Goal: Task Accomplishment & Management: Manage account settings

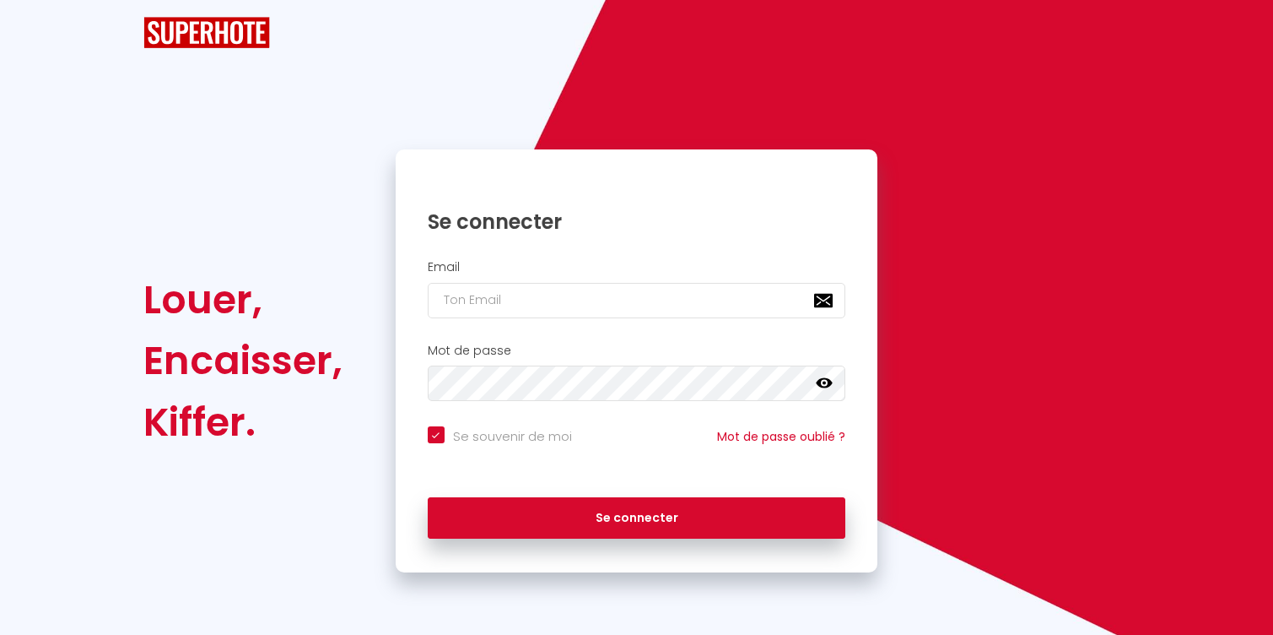
checkbox input "true"
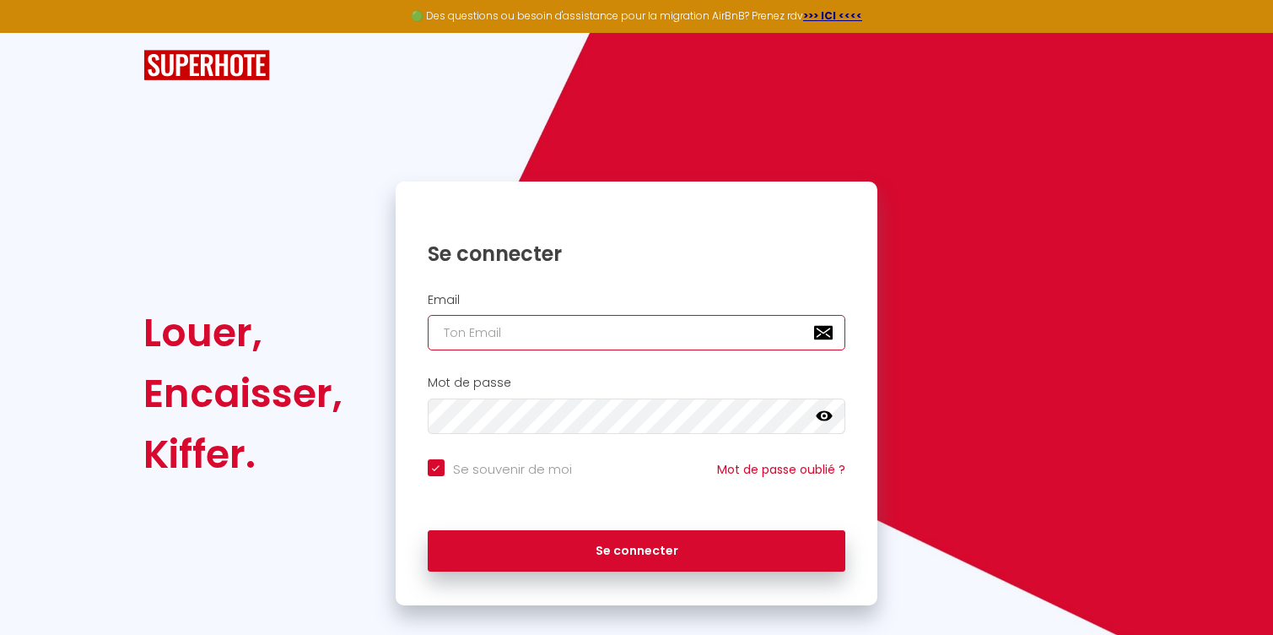
type input "[PERSON_NAME][EMAIL_ADDRESS][DOMAIN_NAME]"
checkbox input "true"
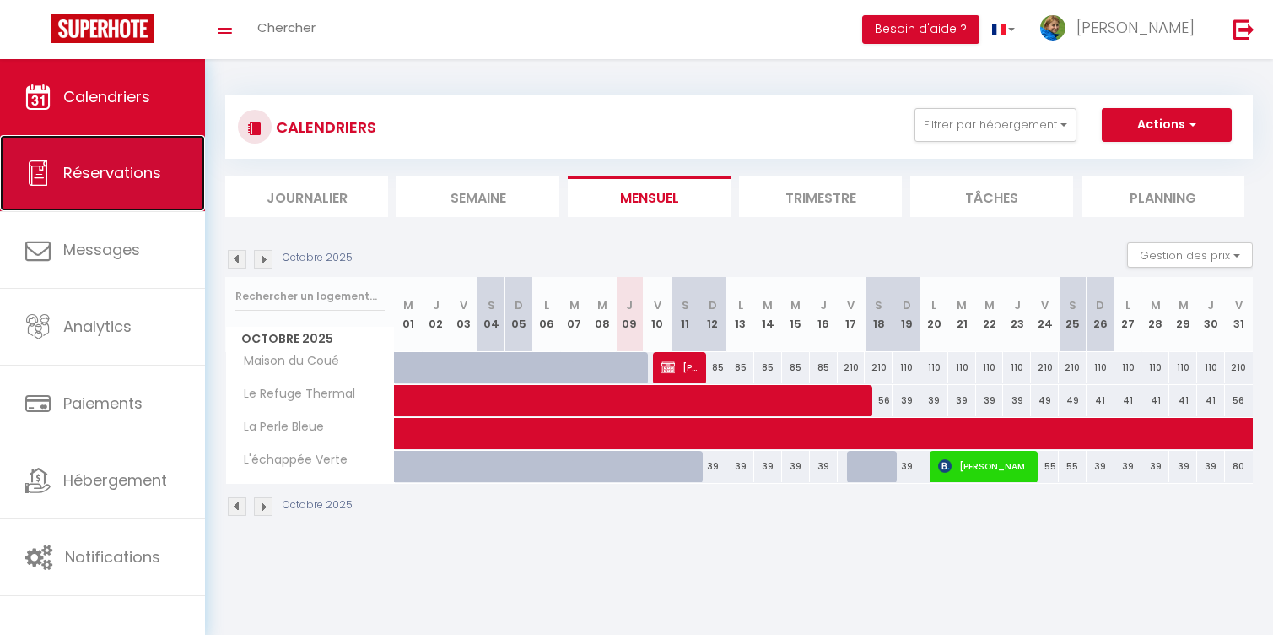
click at [158, 178] on span "Réservations" at bounding box center [112, 172] width 98 height 21
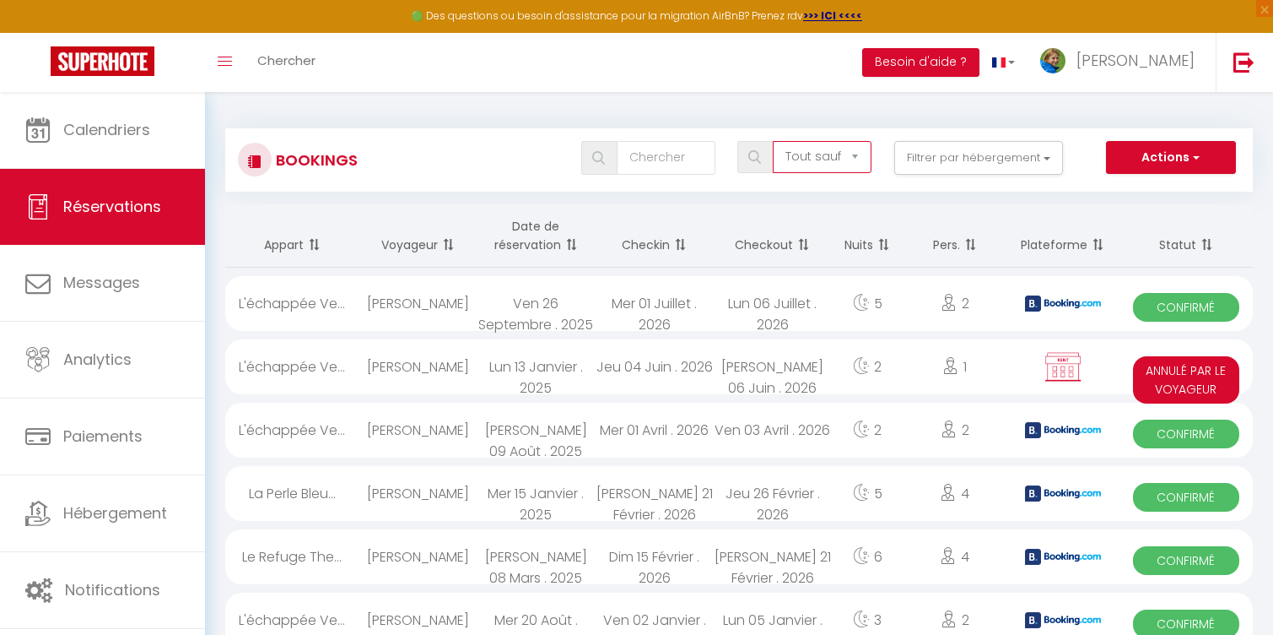
click at [792, 157] on select "Tous les statuts Annulé Confirmé Non Confirmé Tout sauf annulé No Show Request" at bounding box center [822, 157] width 99 height 32
select select "cancelled"
click at [774, 141] on select "Tous les statuts Annulé Confirmé Non Confirmé Tout sauf annulé No Show Request" at bounding box center [822, 157] width 99 height 32
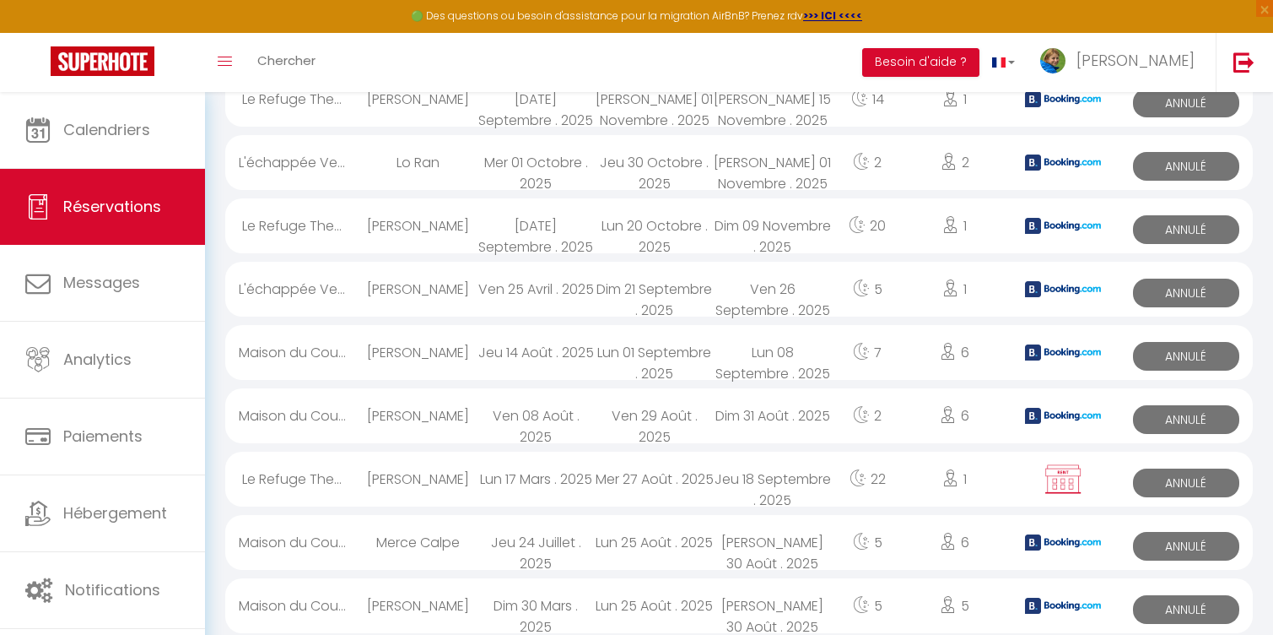
scroll to position [458, 0]
click at [531, 476] on div "Lun 17 Mars . 2025" at bounding box center [536, 478] width 118 height 55
select select "OK"
select select "KO"
select select "0"
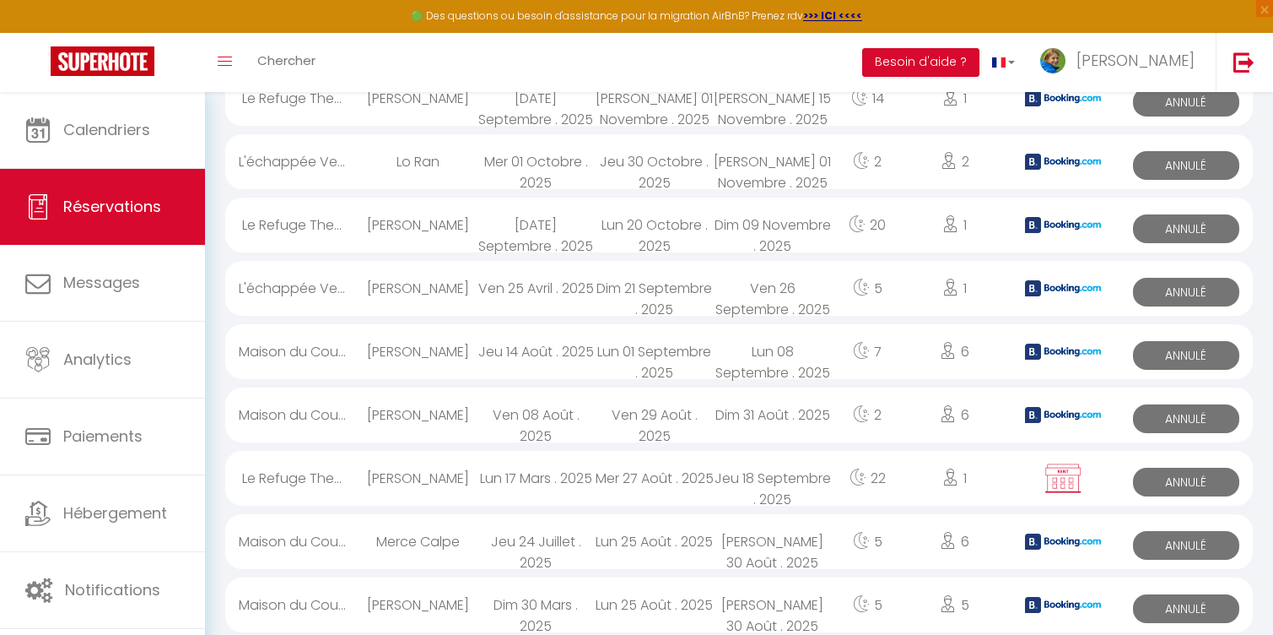
select select "0"
select select "1"
select select
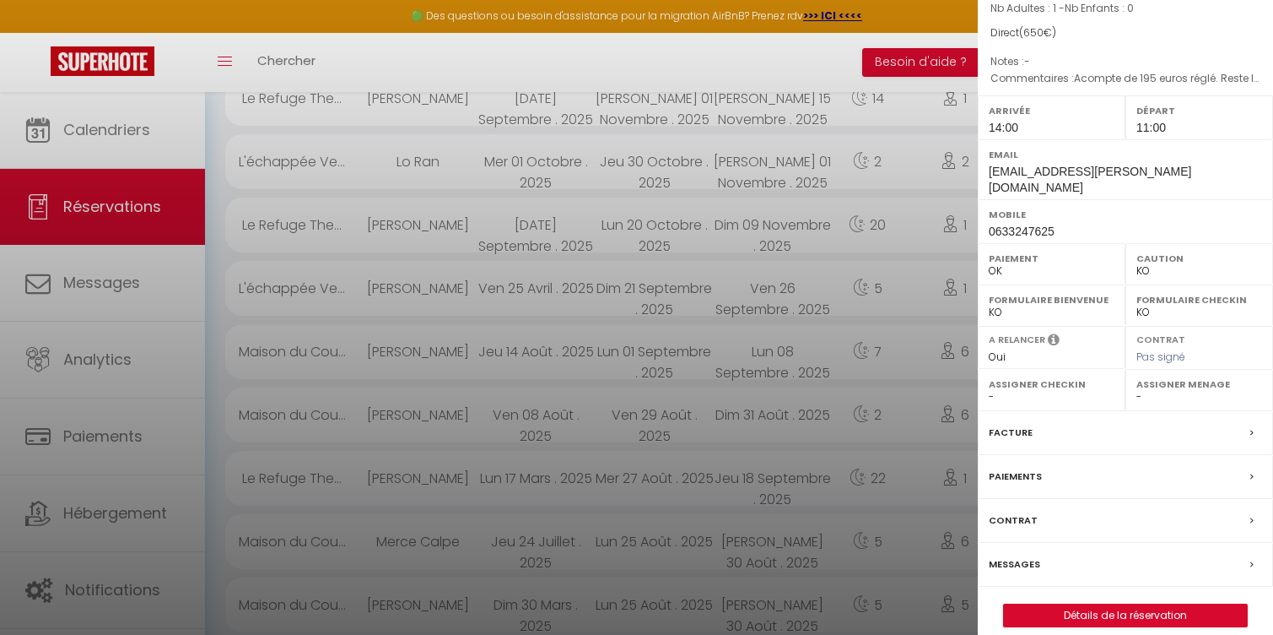
scroll to position [152, 0]
click at [1090, 602] on link "Détails de la réservation" at bounding box center [1125, 613] width 243 height 22
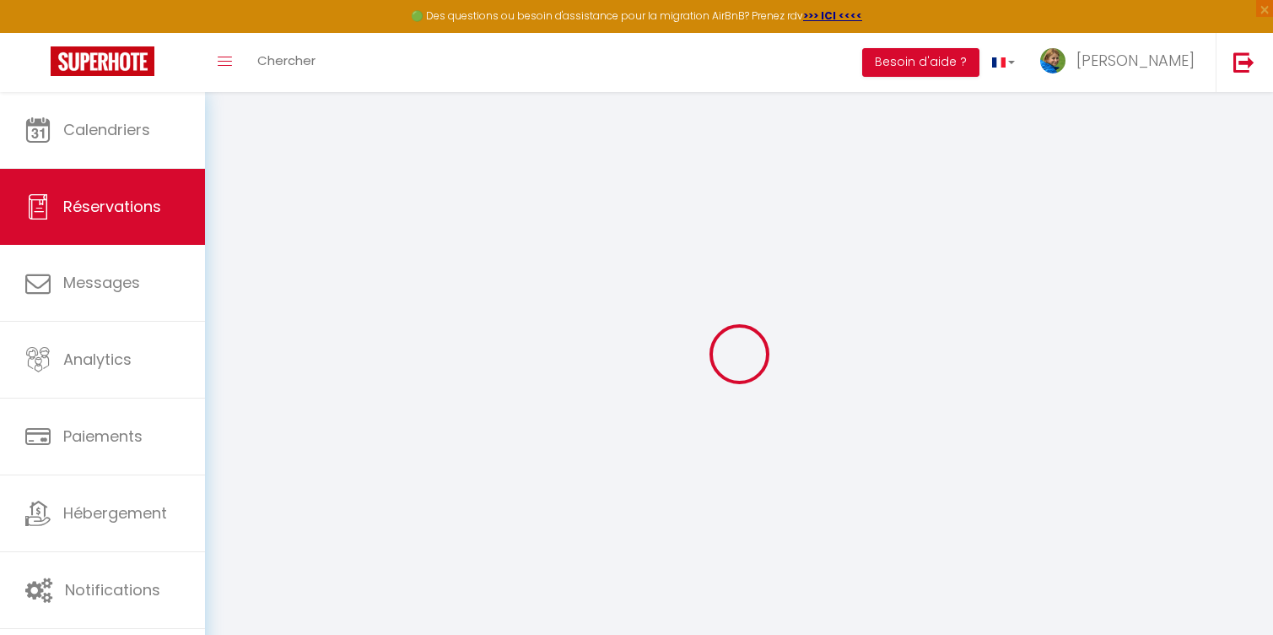
select select
checkbox input "false"
select select
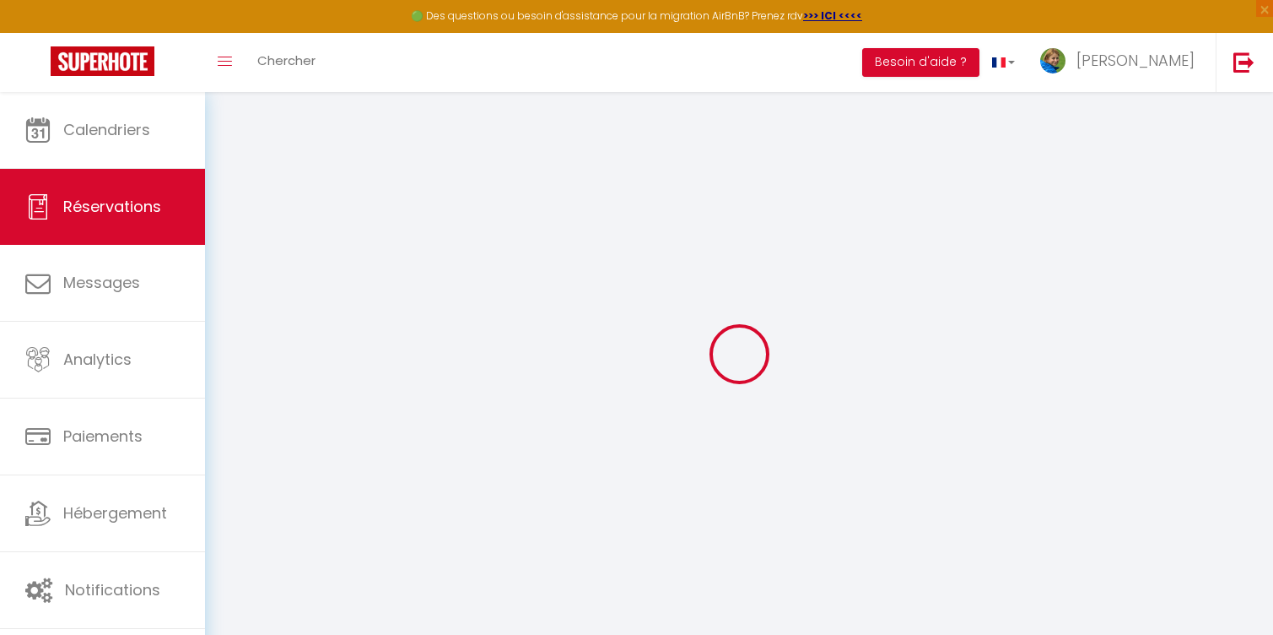
select select
checkbox input "false"
select select
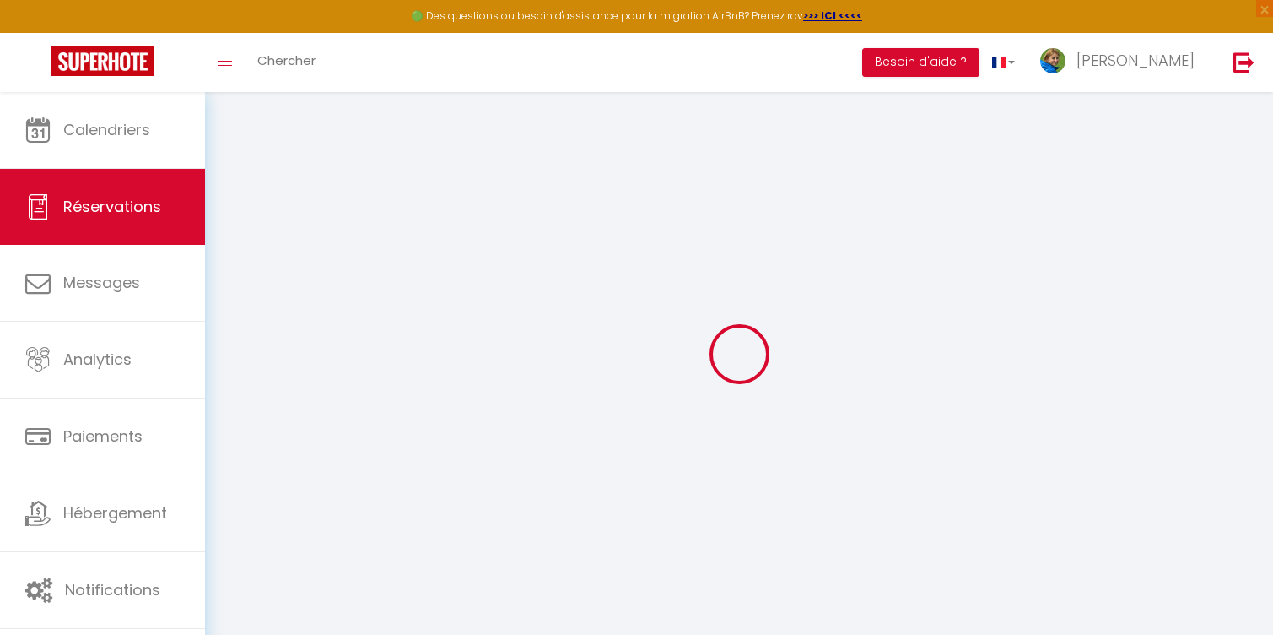
select select
checkbox input "false"
type textarea "Acompte de 195 euros réglé. Reste la taxe de séjour 28,80 EUROS Solde séjour 45…"
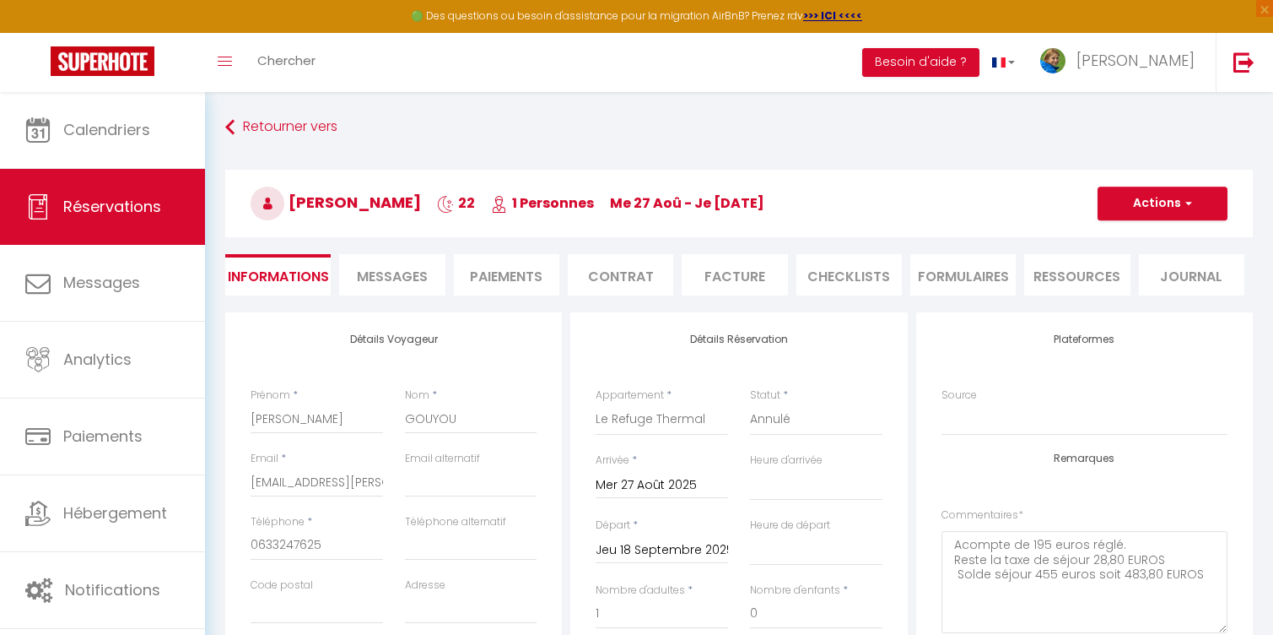
select select
checkbox input "false"
select select
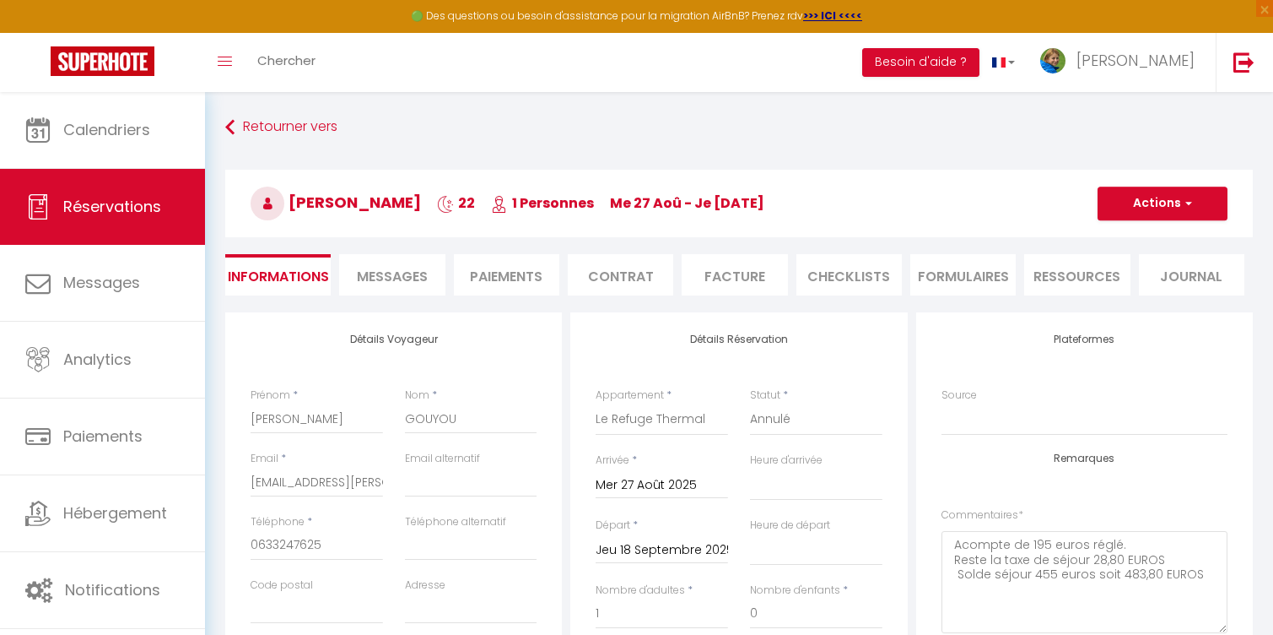
checkbox input "false"
select select "14:00"
select select "11:00"
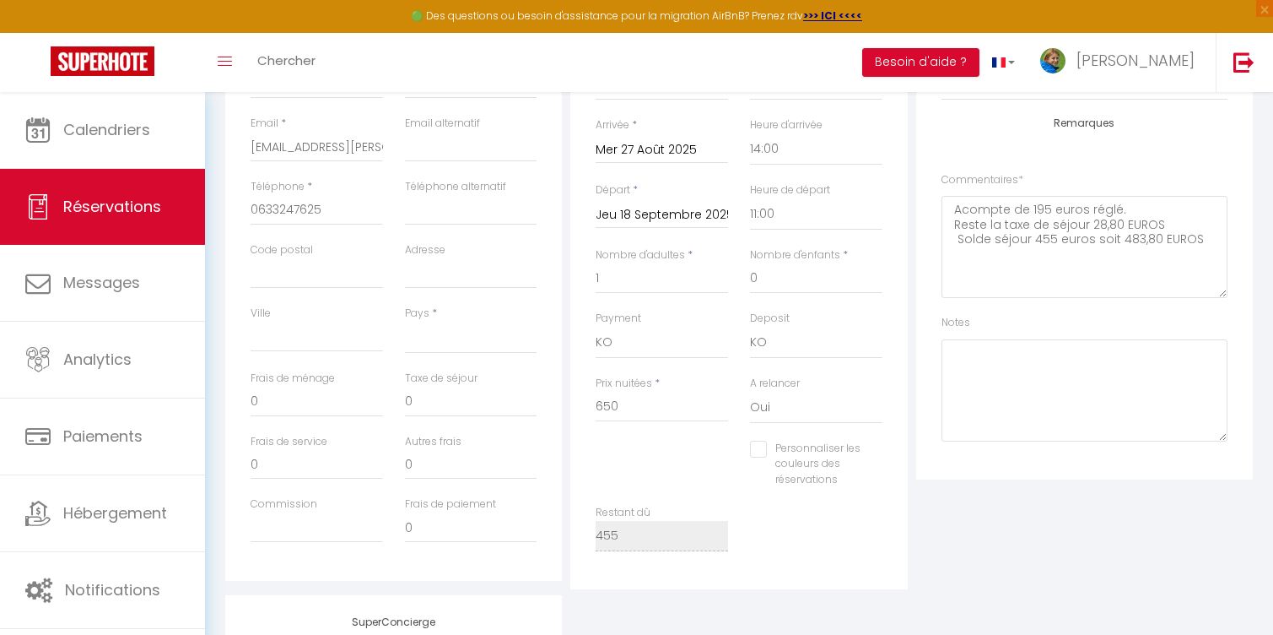
scroll to position [329, 0]
